Goal: Information Seeking & Learning: Learn about a topic

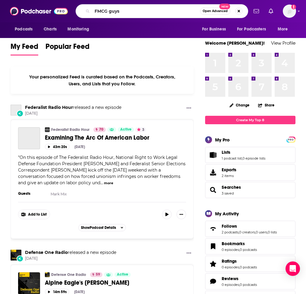
type input "FMCG guys"
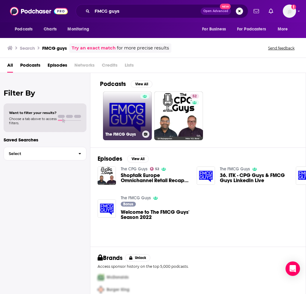
click at [123, 114] on link "The FMCG Guys" at bounding box center [127, 115] width 49 height 49
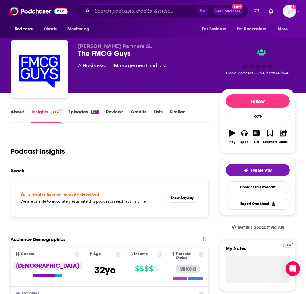
click at [73, 109] on link "Episodes 324" at bounding box center [83, 116] width 30 height 14
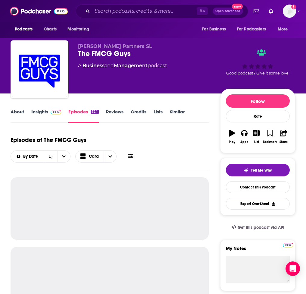
click at [37, 115] on link "Insights" at bounding box center [46, 116] width 30 height 14
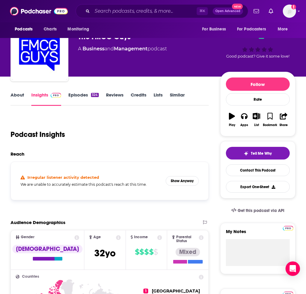
scroll to position [19, 0]
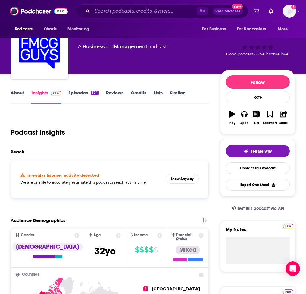
click at [16, 93] on link "About" at bounding box center [18, 97] width 14 height 14
